Goal: Communication & Community: Ask a question

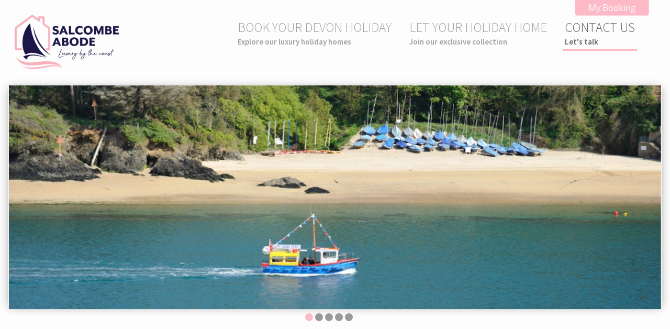
click at [622, 29] on link "CONTACT US Let's talk" at bounding box center [600, 33] width 70 height 28
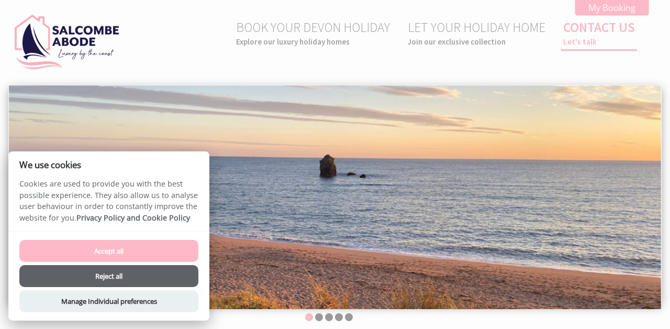
click at [593, 29] on link "CONTACT US Let's talk" at bounding box center [599, 33] width 72 height 28
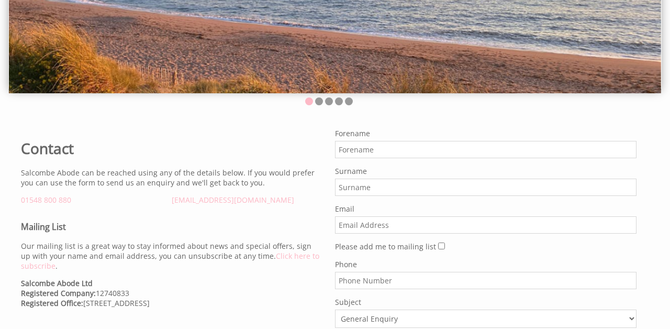
scroll to position [254, 0]
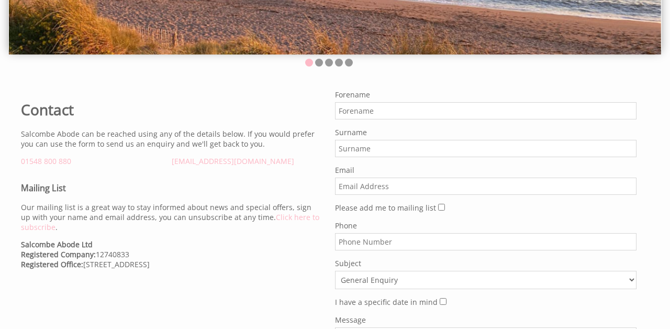
click at [356, 111] on input "Forename" at bounding box center [486, 110] width 302 height 17
type input "Laura"
type input "Mitchell"
type input "laura@tigermamayoga.com"
click at [363, 250] on input "Phone" at bounding box center [486, 241] width 302 height 17
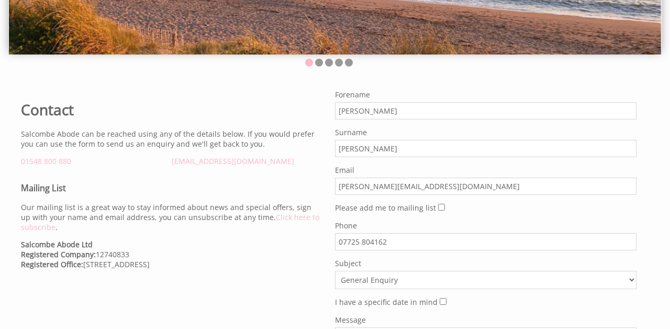
type input "07725 804162"
click at [368, 281] on select "General Enquiry Listing My Property The Smurf House Upper Foredecks Combe Down …" at bounding box center [486, 280] width 302 height 18
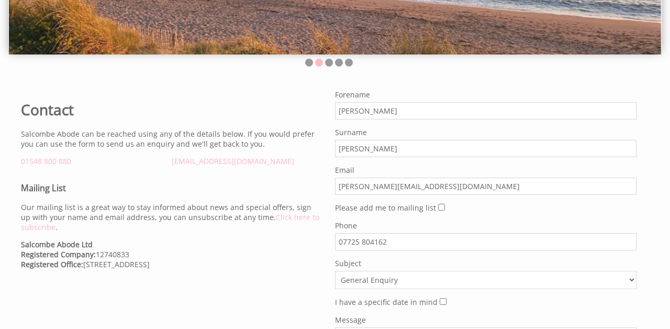
click at [335, 271] on select "General Enquiry Listing My Property The Smurf House Upper Foredecks Combe Down …" at bounding box center [486, 280] width 302 height 18
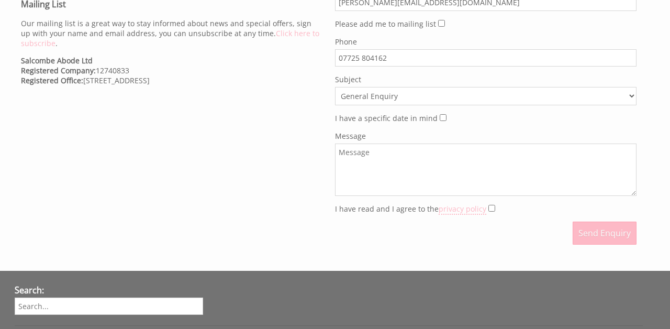
scroll to position [470, 0]
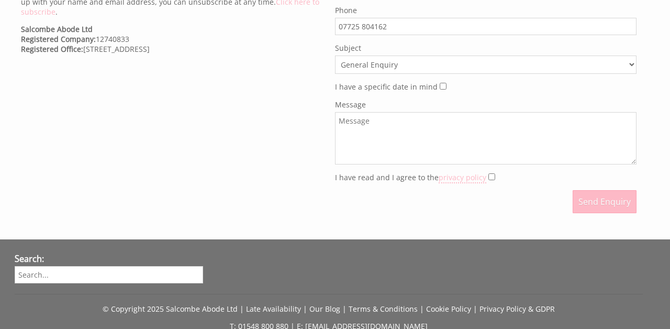
click at [416, 133] on textarea "Message" at bounding box center [486, 138] width 302 height 52
paste textarea "thc@toadhallcottages.co.uk"
type textarea "thc@toadhallcottages.co.uk"
drag, startPoint x: 424, startPoint y: 122, endPoint x: 293, endPoint y: 118, distance: 130.9
click at [293, 119] on div "Contact Salcombe Abode can be reached using any of the details below. If you wo…" at bounding box center [329, 46] width 628 height 344
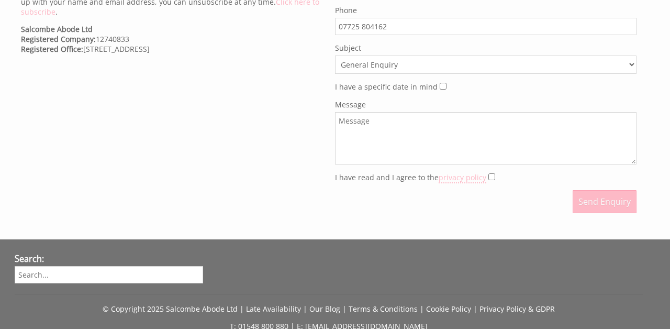
paste textarea "Hi there, My name is Laura and I am an advanced yoga teacher based in Kingsbrid…"
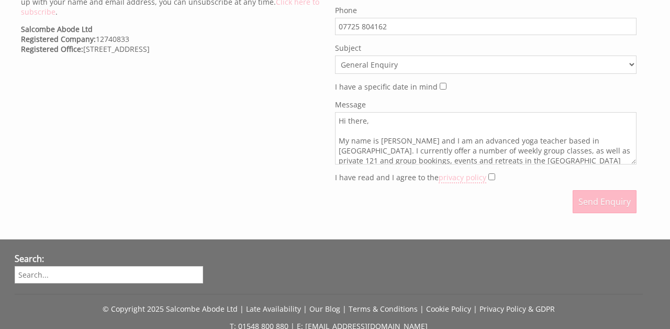
scroll to position [161, 0]
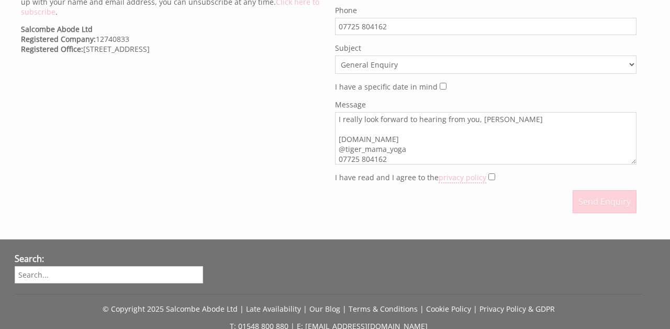
type textarea "Hi there, My name is Laura and I am an advanced yoga teacher based in Kingsbrid…"
click at [603, 198] on button "Send Enquiry" at bounding box center [605, 201] width 64 height 23
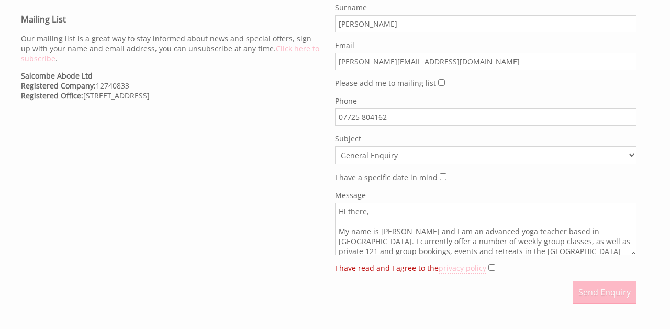
scroll to position [430, 0]
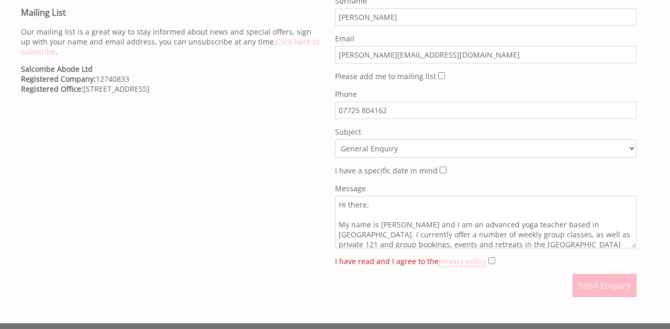
click at [489, 262] on input "I have read and I agree to the privacy policy" at bounding box center [491, 260] width 7 height 7
checkbox input "true"
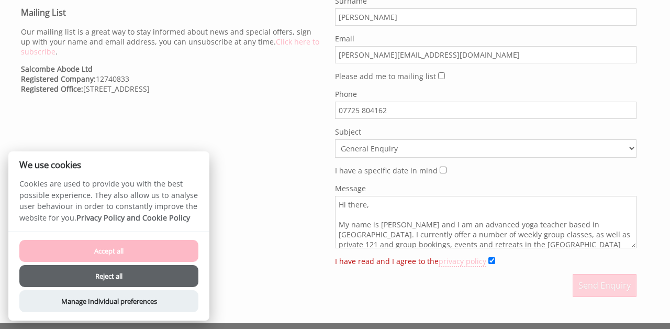
click at [603, 286] on button "Send Enquiry" at bounding box center [605, 285] width 64 height 23
